Goal: Check status: Check status

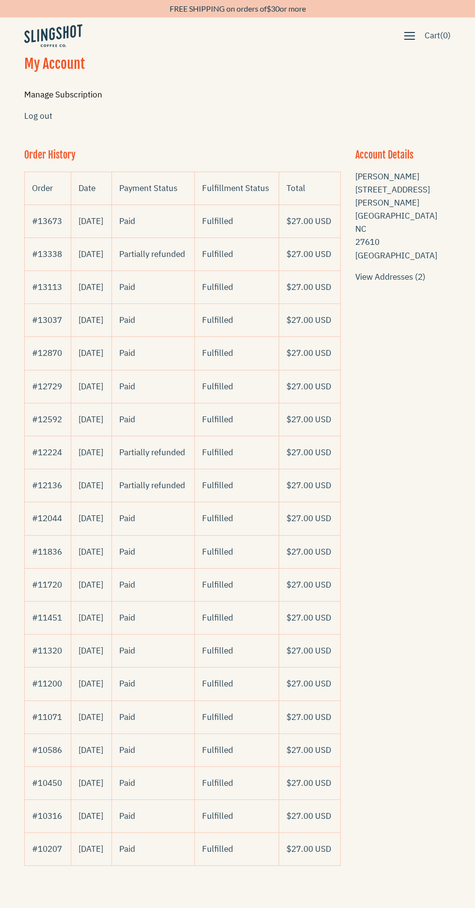
click at [68, 94] on link "Manage Subscription" at bounding box center [63, 94] width 78 height 11
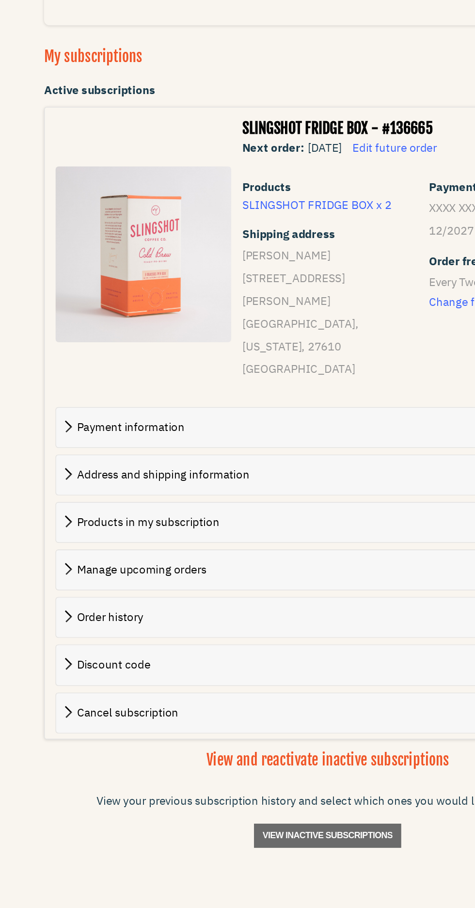
click at [51, 547] on span at bounding box center [51, 552] width 0 height 11
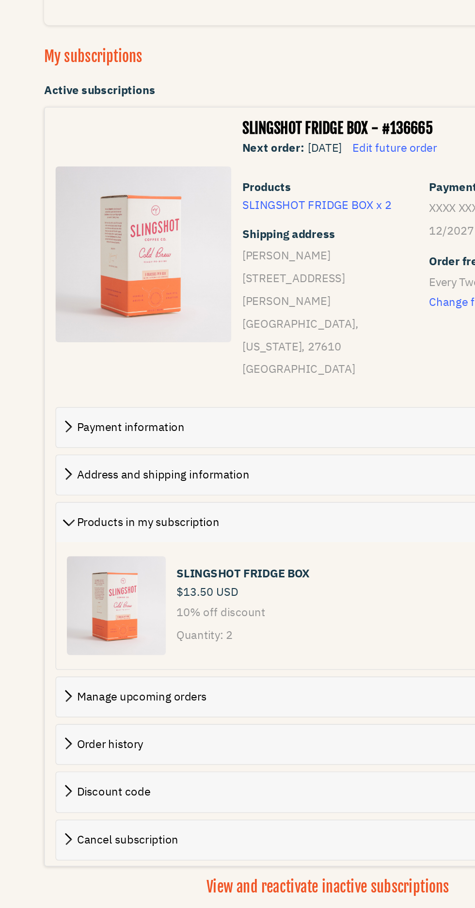
click at [51, 673] on span at bounding box center [51, 678] width 0 height 11
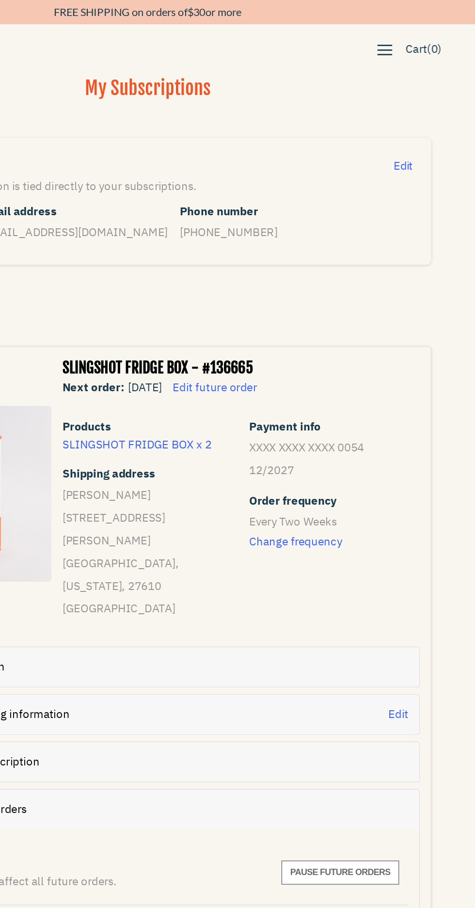
click at [408, 34] on span "button" at bounding box center [409, 36] width 11 height 11
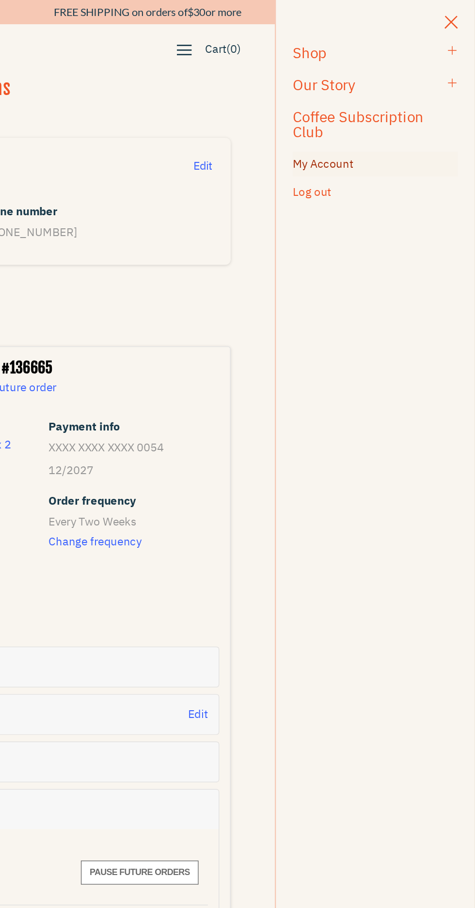
click at [376, 113] on link "My Account" at bounding box center [403, 119] width 120 height 18
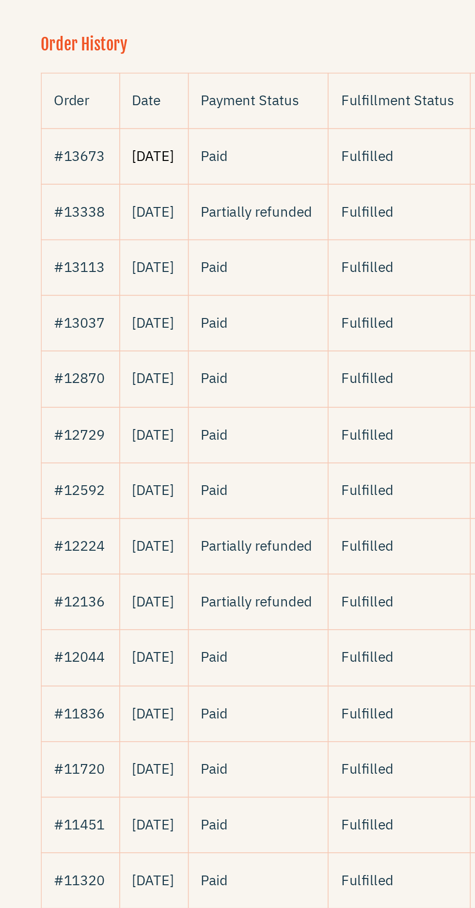
click at [103, 226] on link "[DATE]" at bounding box center [90, 221] width 25 height 11
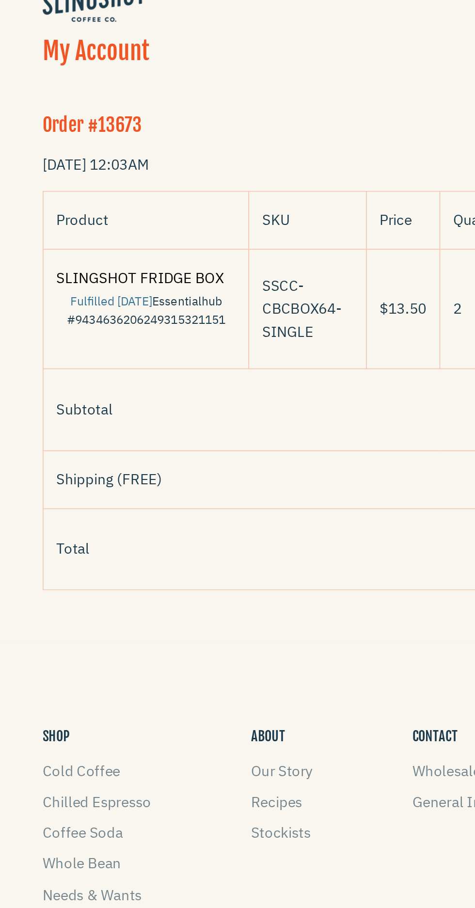
click at [106, 189] on link "SLINGSHOT FRIDGE BOX" at bounding box center [79, 192] width 95 height 11
click at [104, 218] on link "Essentialhub #9434636206249315321151" at bounding box center [83, 210] width 90 height 19
